Goal: Find specific page/section: Find specific page/section

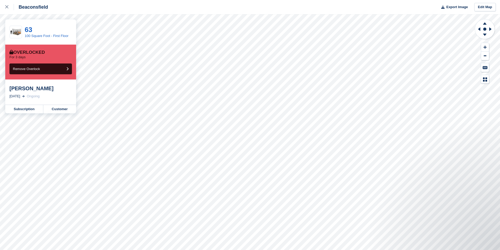
click at [19, 87] on div "[PERSON_NAME]" at bounding box center [40, 88] width 62 height 6
click at [55, 111] on link "Customer" at bounding box center [59, 109] width 33 height 8
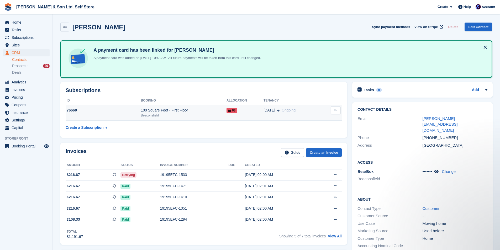
click at [131, 112] on div "76660" at bounding box center [103, 111] width 75 height 6
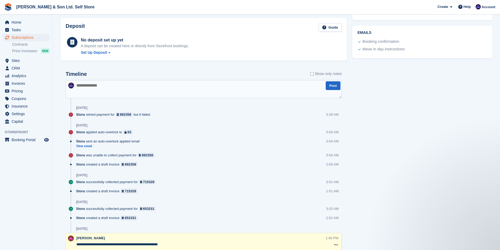
scroll to position [325, 0]
